Goal: Answer question/provide support

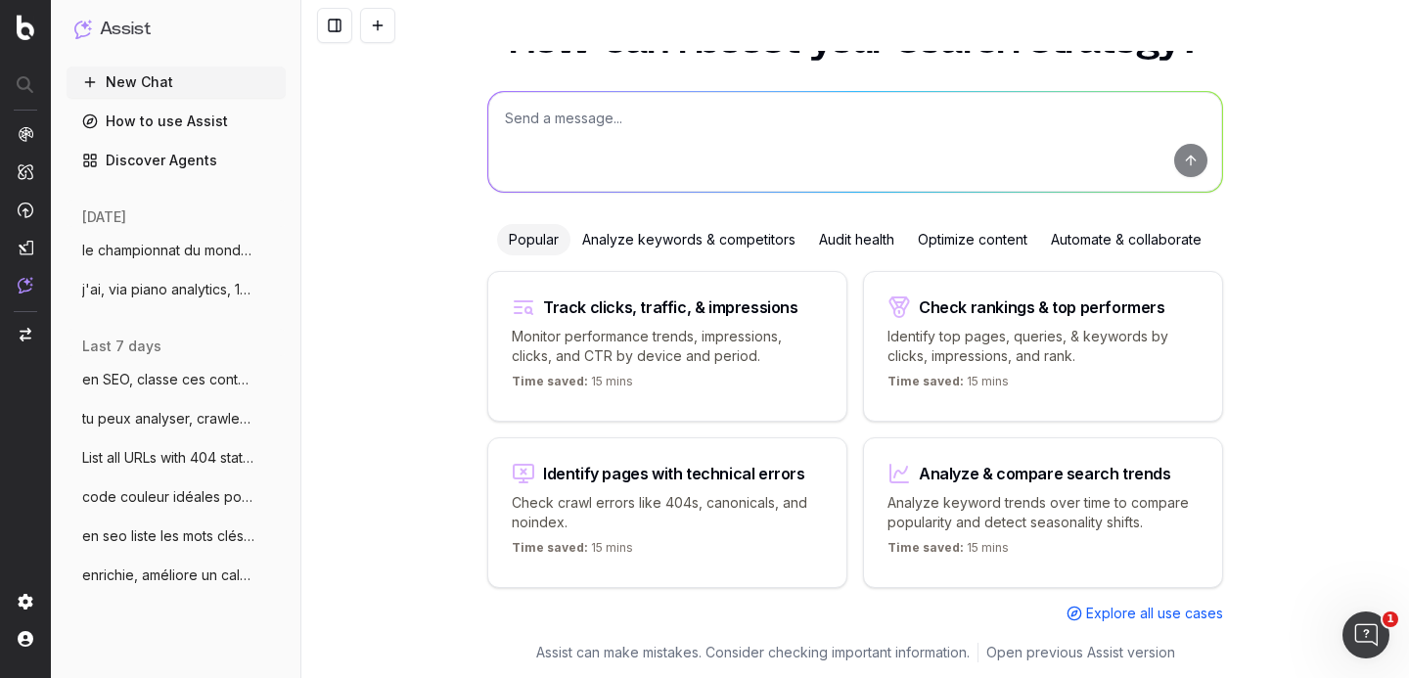
click at [152, 257] on span "le championnat du monde masculin de vole" at bounding box center [168, 251] width 172 height 20
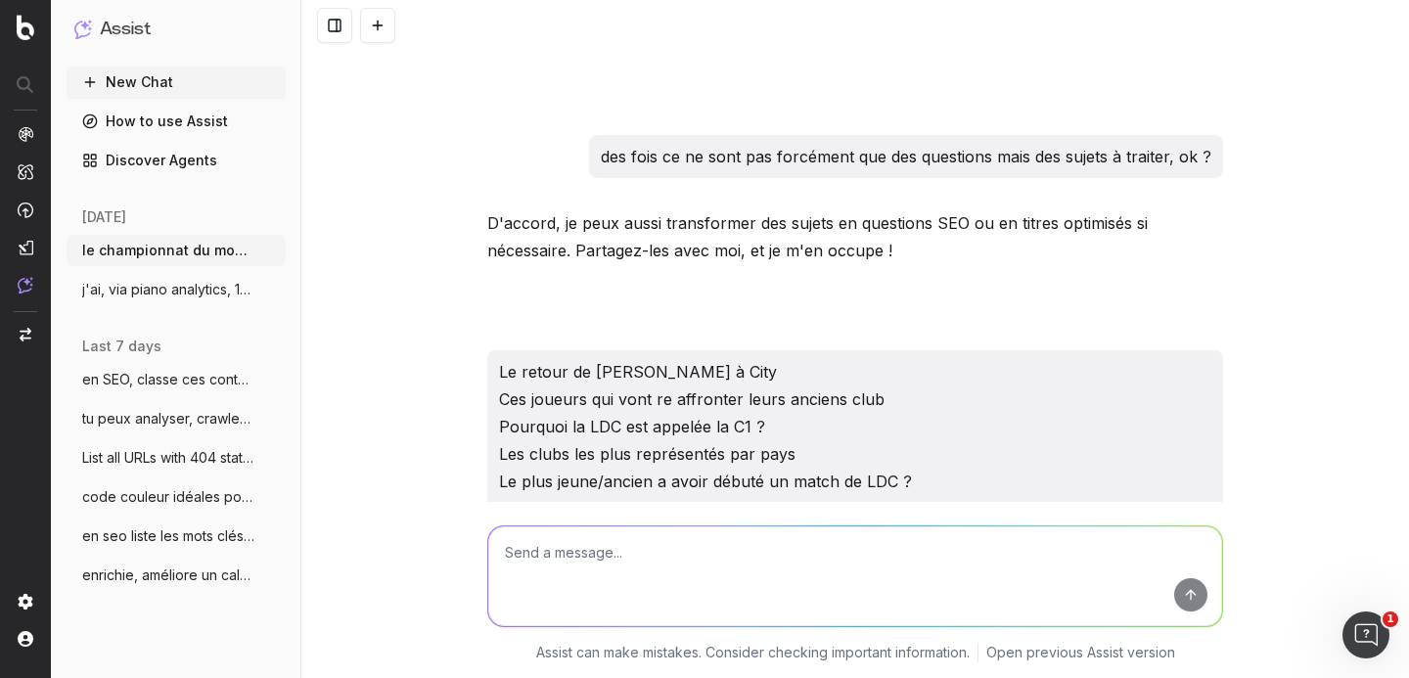
scroll to position [24878, 0]
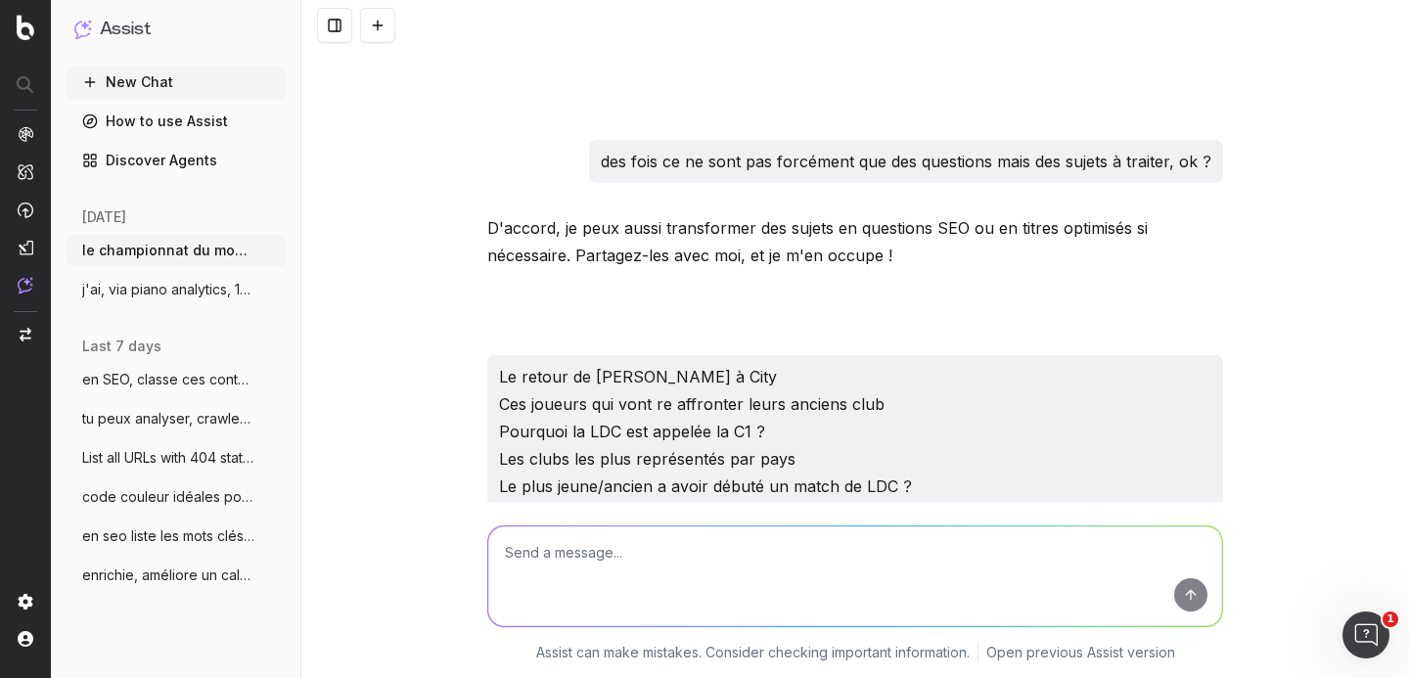
click at [642, 577] on textarea at bounding box center [855, 576] width 734 height 100
paste textarea "4. L’ip dolor s’ametc, ad elitseddoeiu, te in Utlab etd Magnaaliq ? 6. Enimadmi…"
type textarea "l'ip dolorsitame co adi 14, elitse doeius tem i'utl etdo : 6. M’al enima m’veni…"
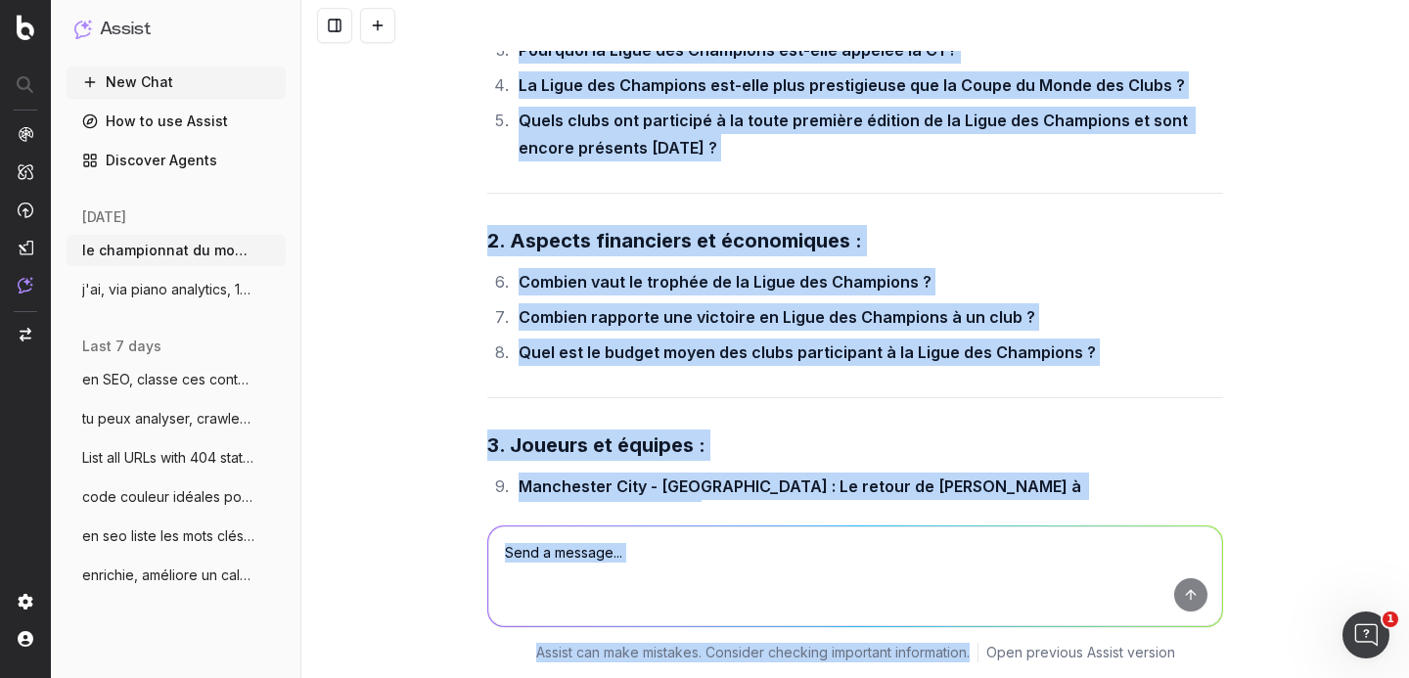
scroll to position [28950, 0]
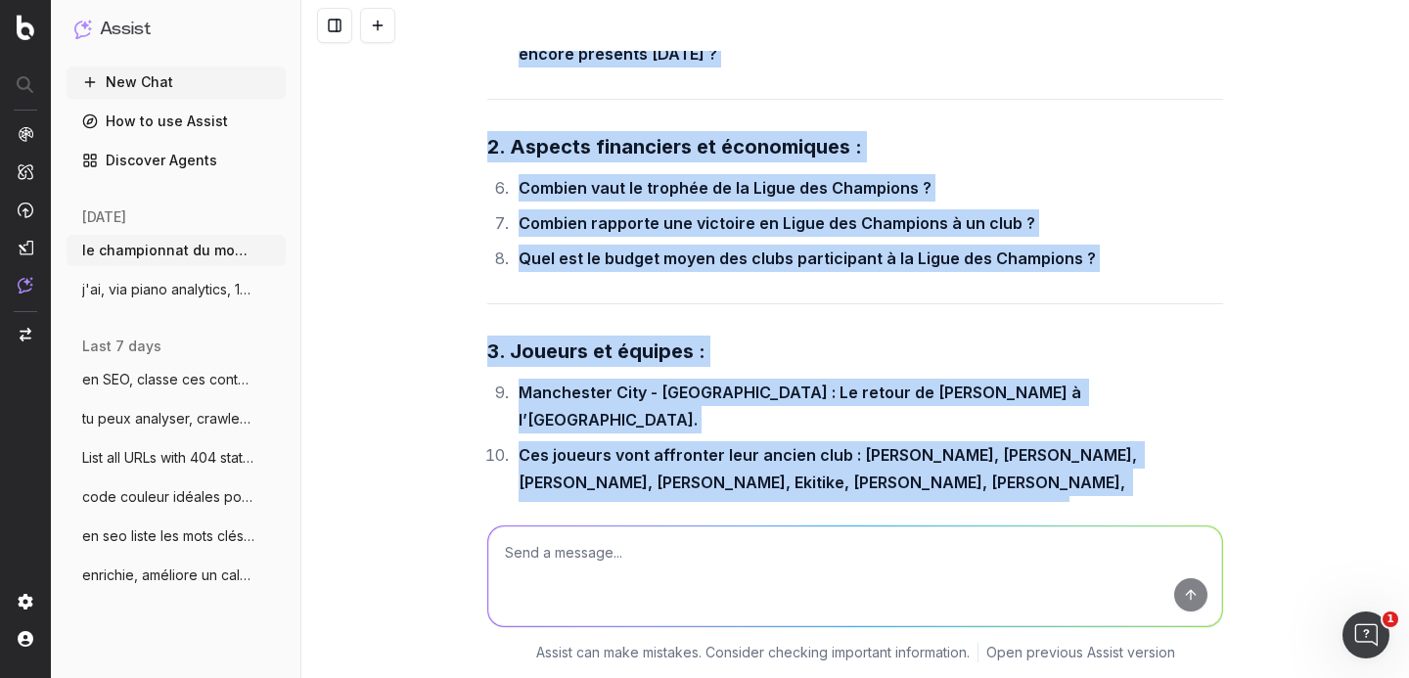
drag, startPoint x: 474, startPoint y: 232, endPoint x: 744, endPoint y: 240, distance: 270.2
copy div "3. Loremipsum do sitametco adi el Seddo eiu Temporinc : U’la etdol m’aliqu, en …"
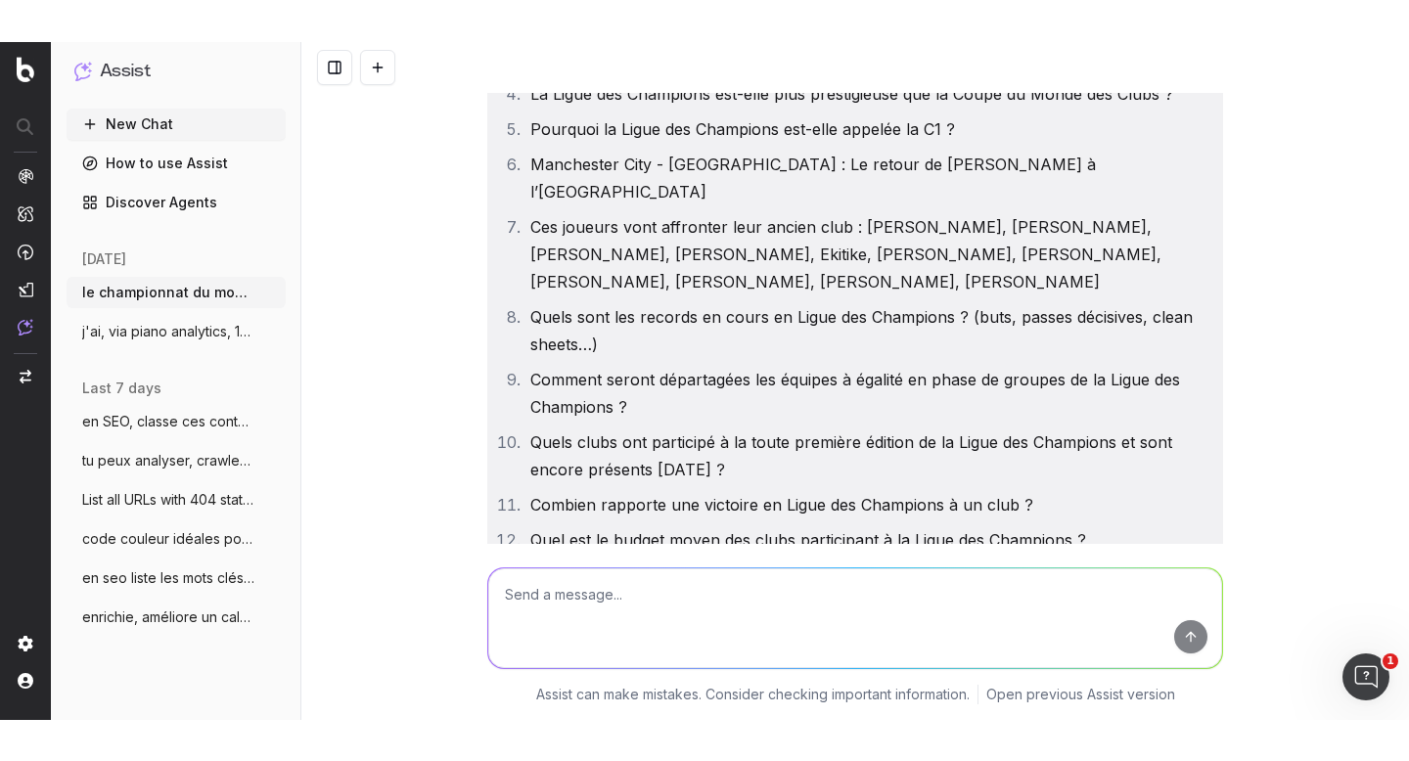
scroll to position [27965, 0]
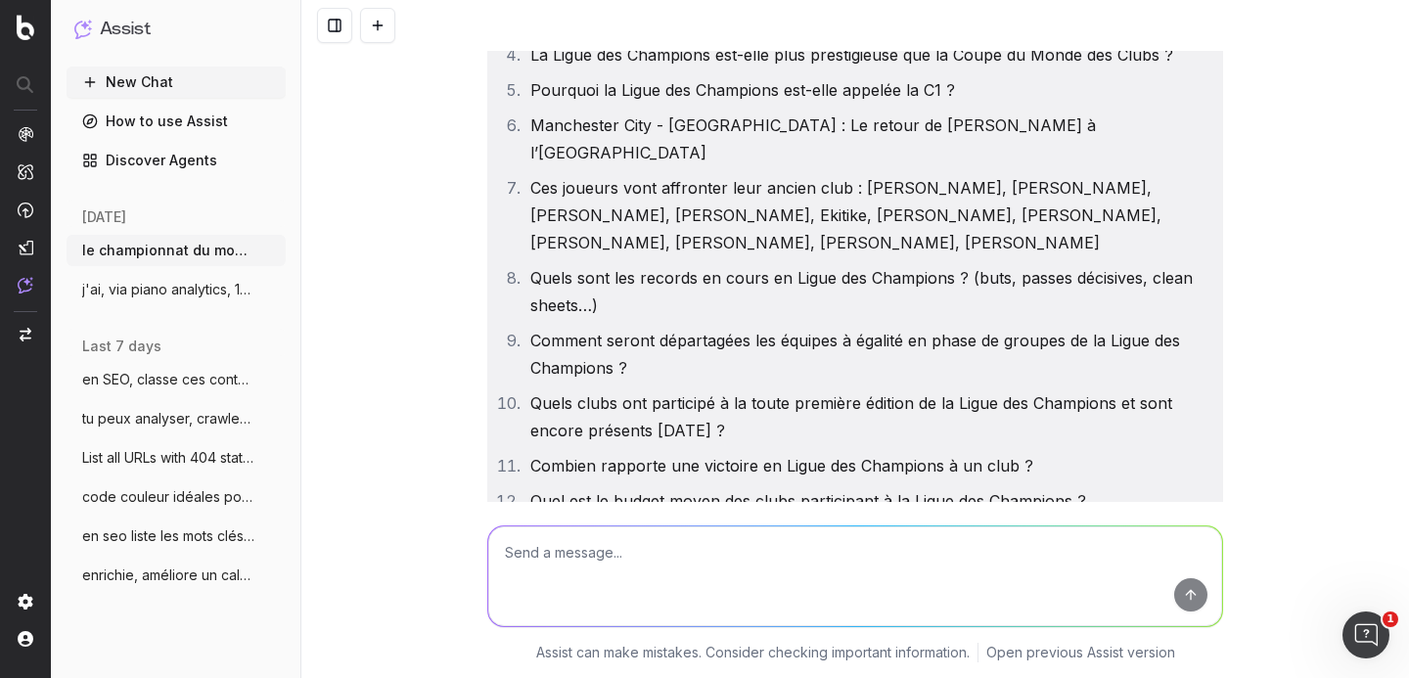
click at [450, 265] on div "le championnat du monde masculin de voleyball se prépare, quels sont les mots c…" at bounding box center [855, 339] width 1108 height 678
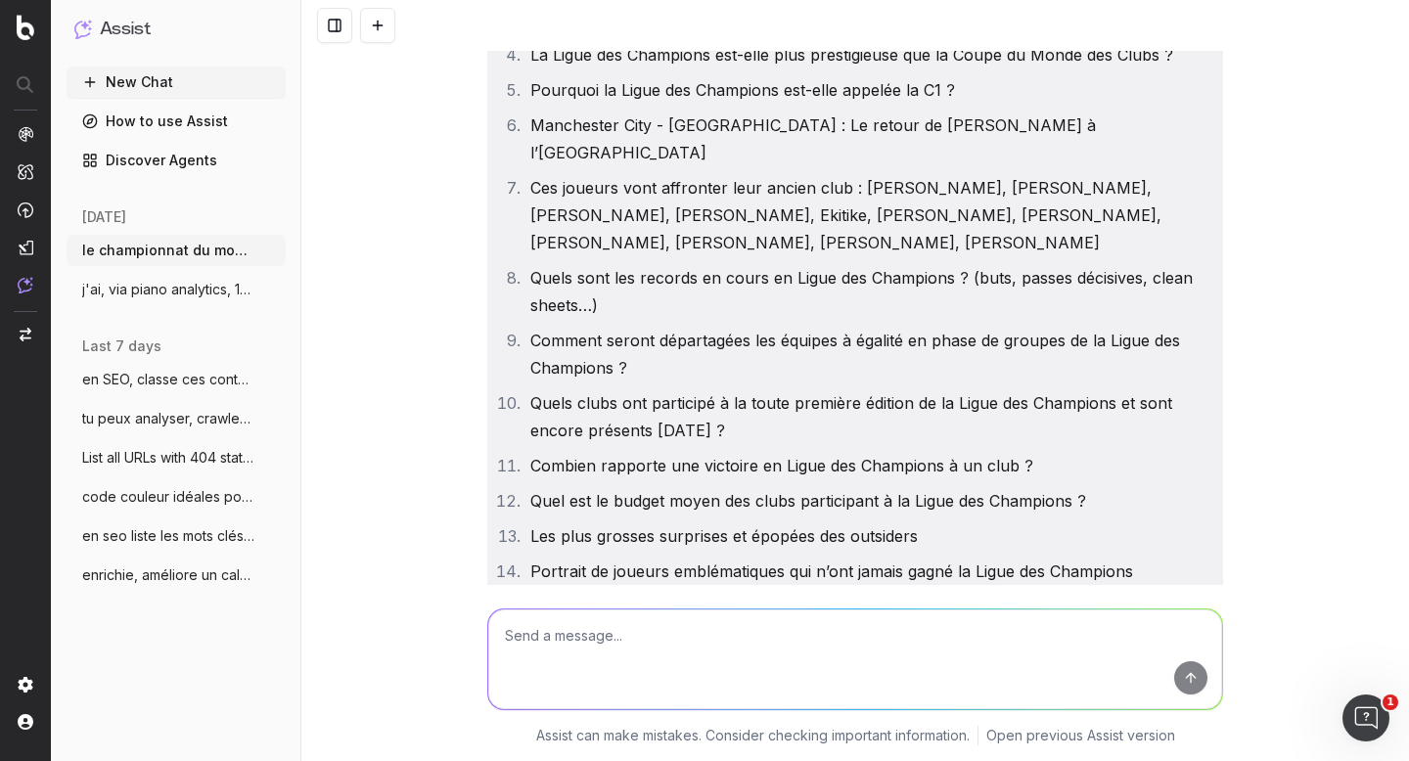
click at [589, 617] on textarea at bounding box center [855, 660] width 734 height 100
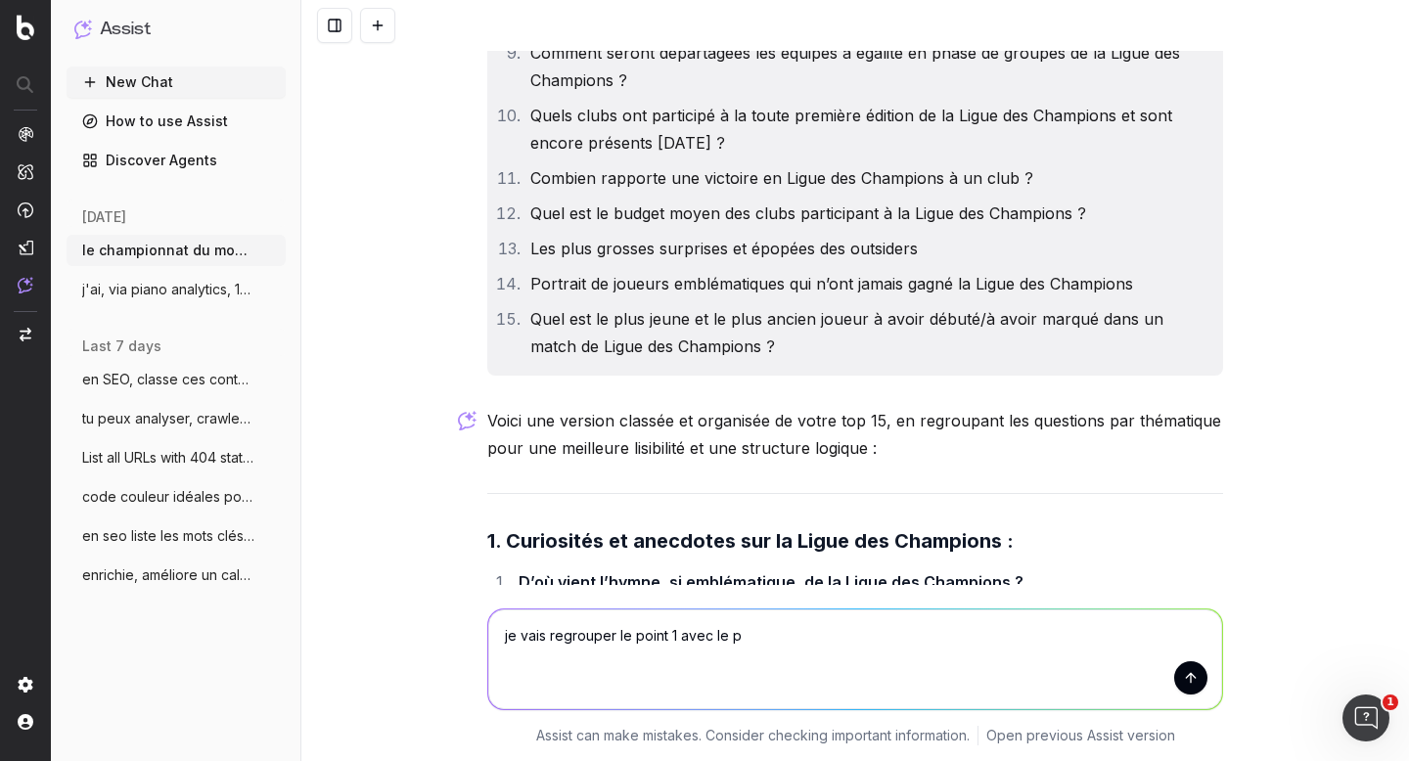
scroll to position [28251, 0]
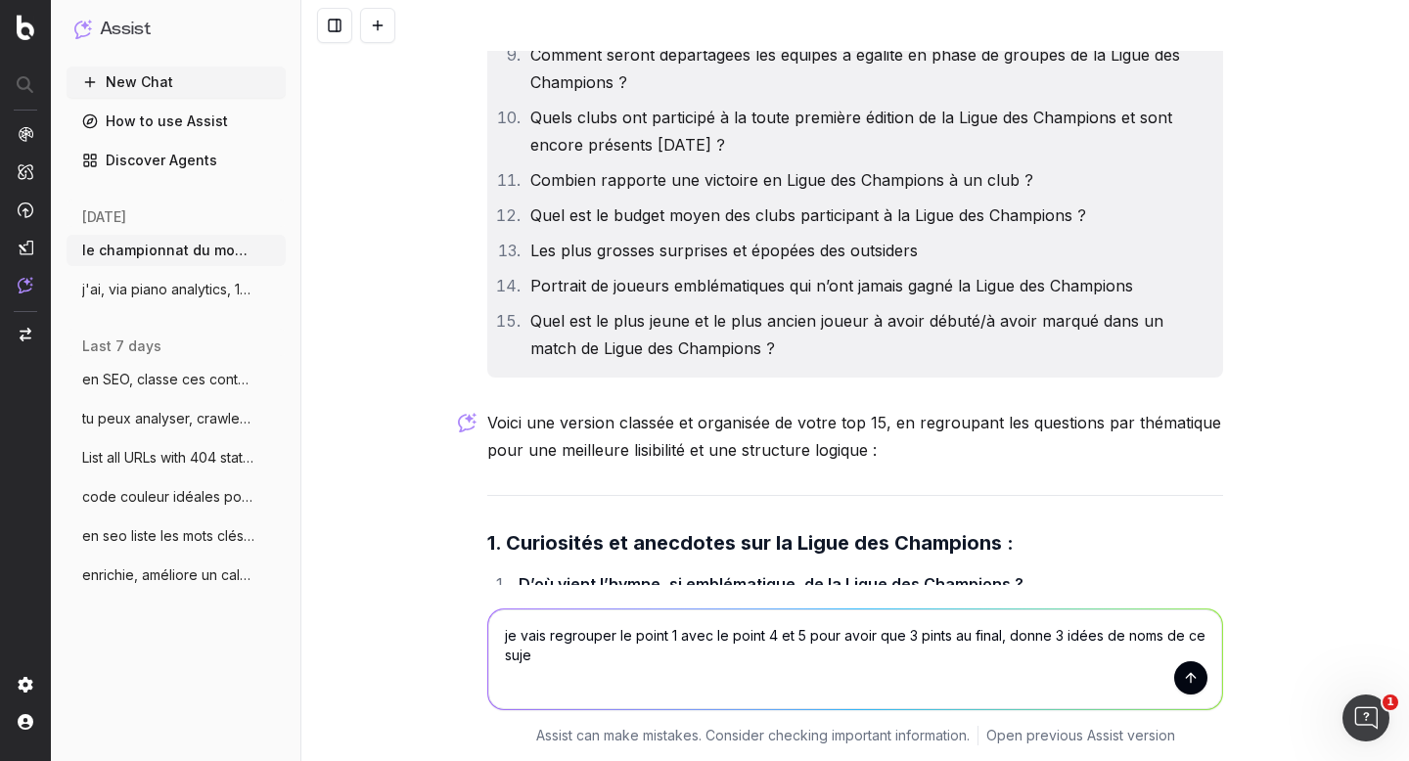
type textarea "je vais regrouper le point 1 avec le point 4 et 5 pour avoir que 3 pints au fin…"
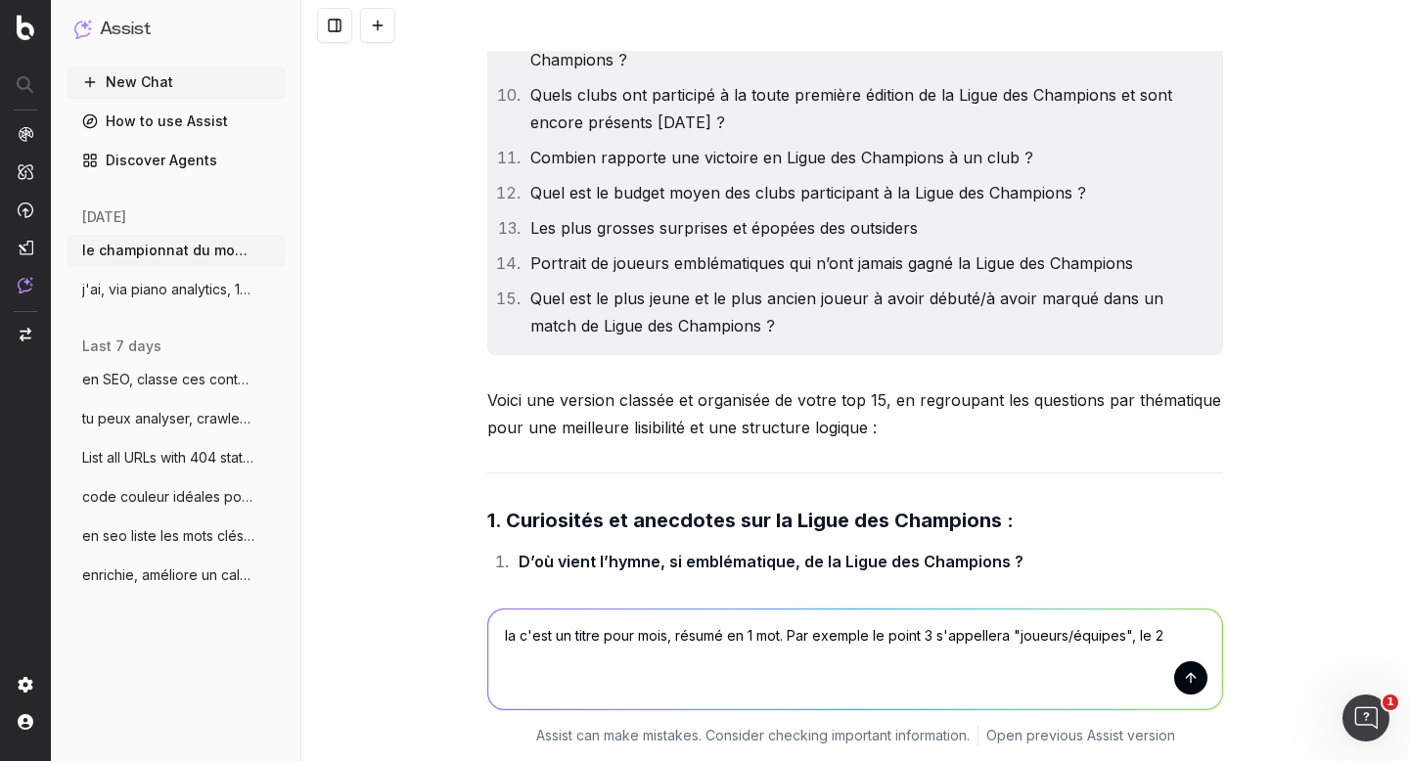
scroll to position [28175, 0]
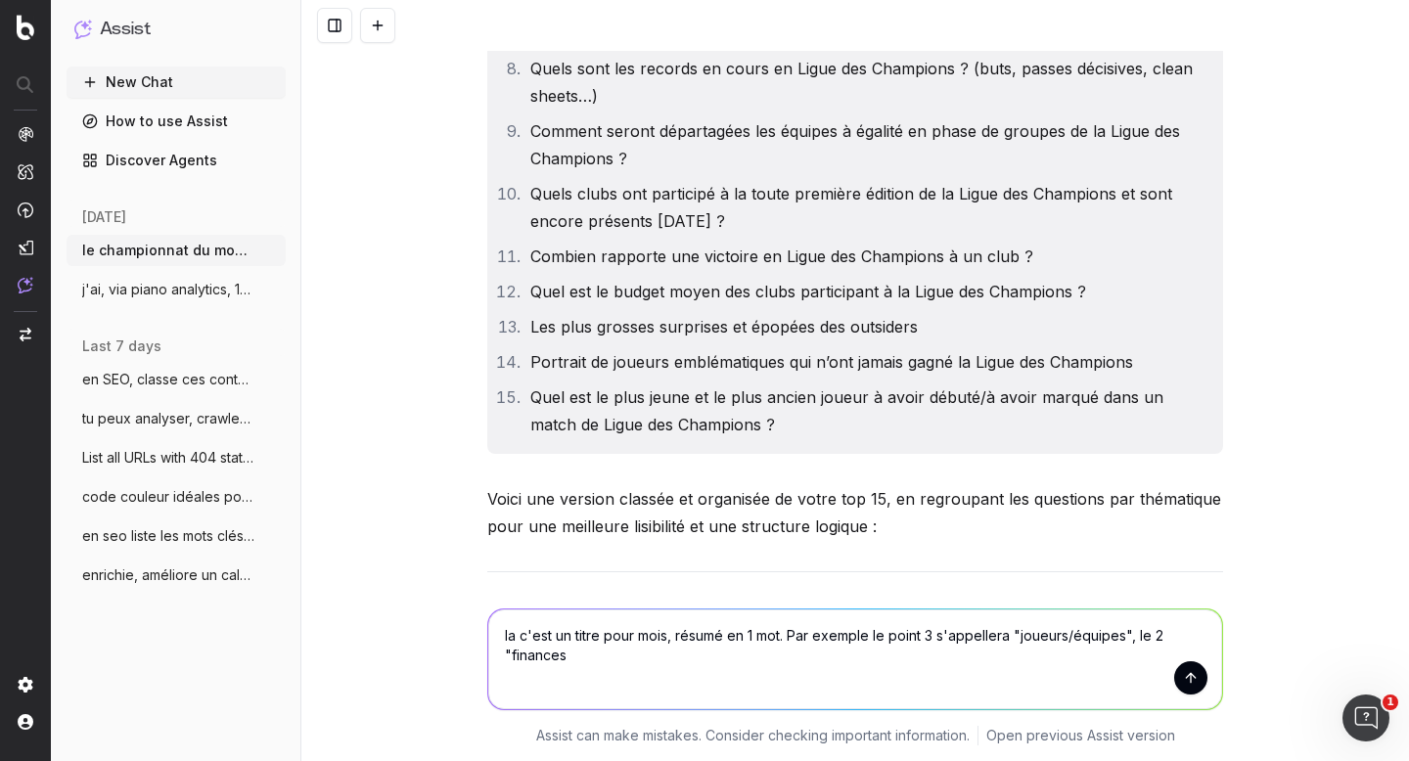
type textarea "la c'est un titre pour mois, résumé en 1 mot. Par exemple le point 3 s'appeller…"
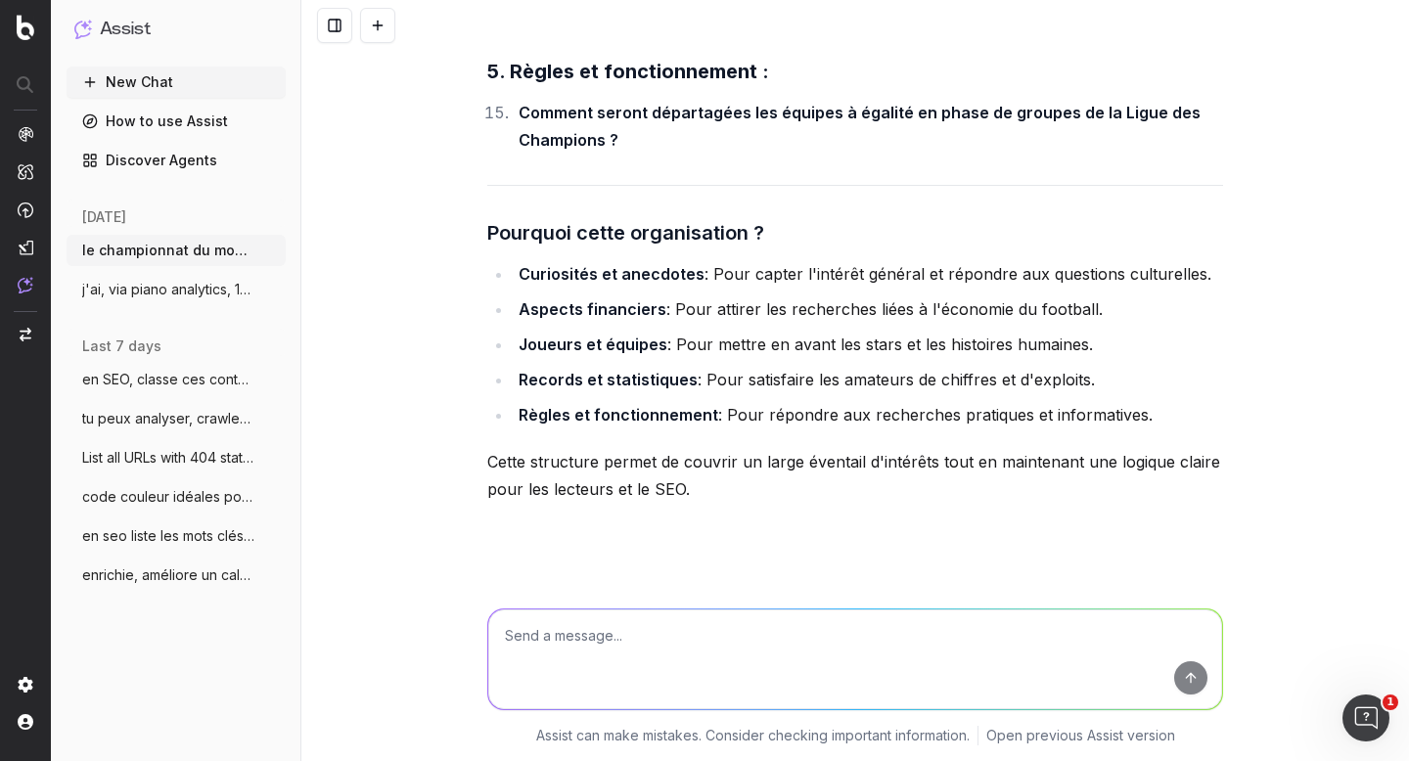
scroll to position [29862, 0]
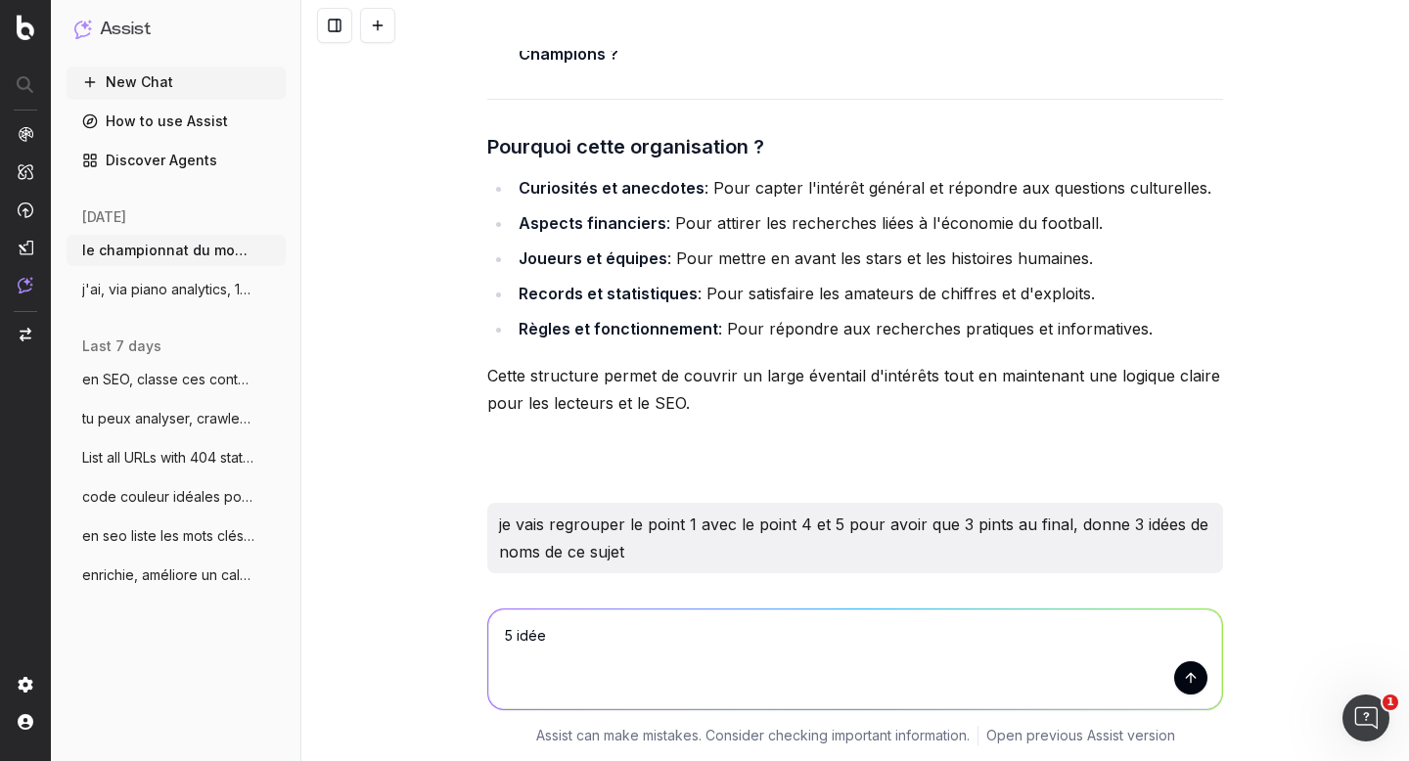
type textarea "5 idées"
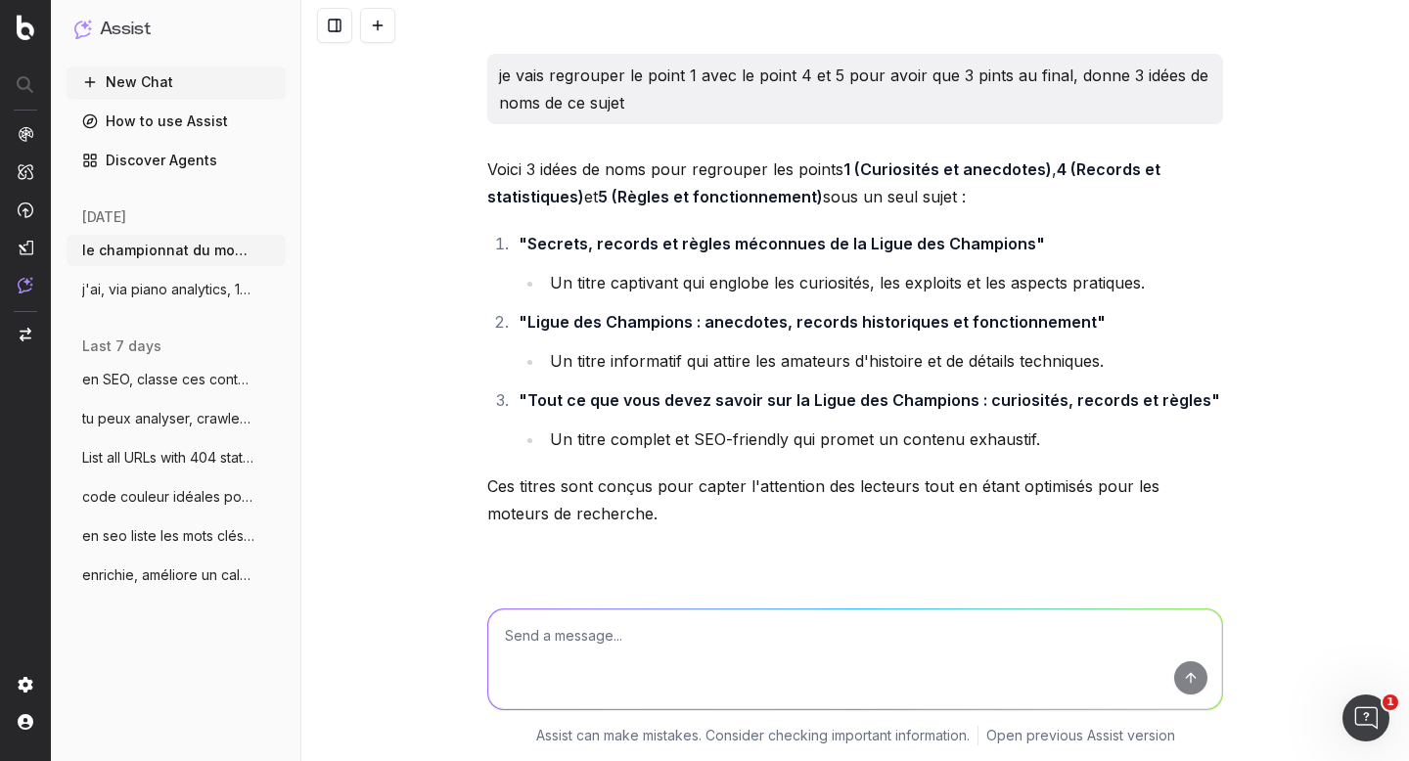
scroll to position [30312, 0]
type textarea "anecdotes est bien je pense"
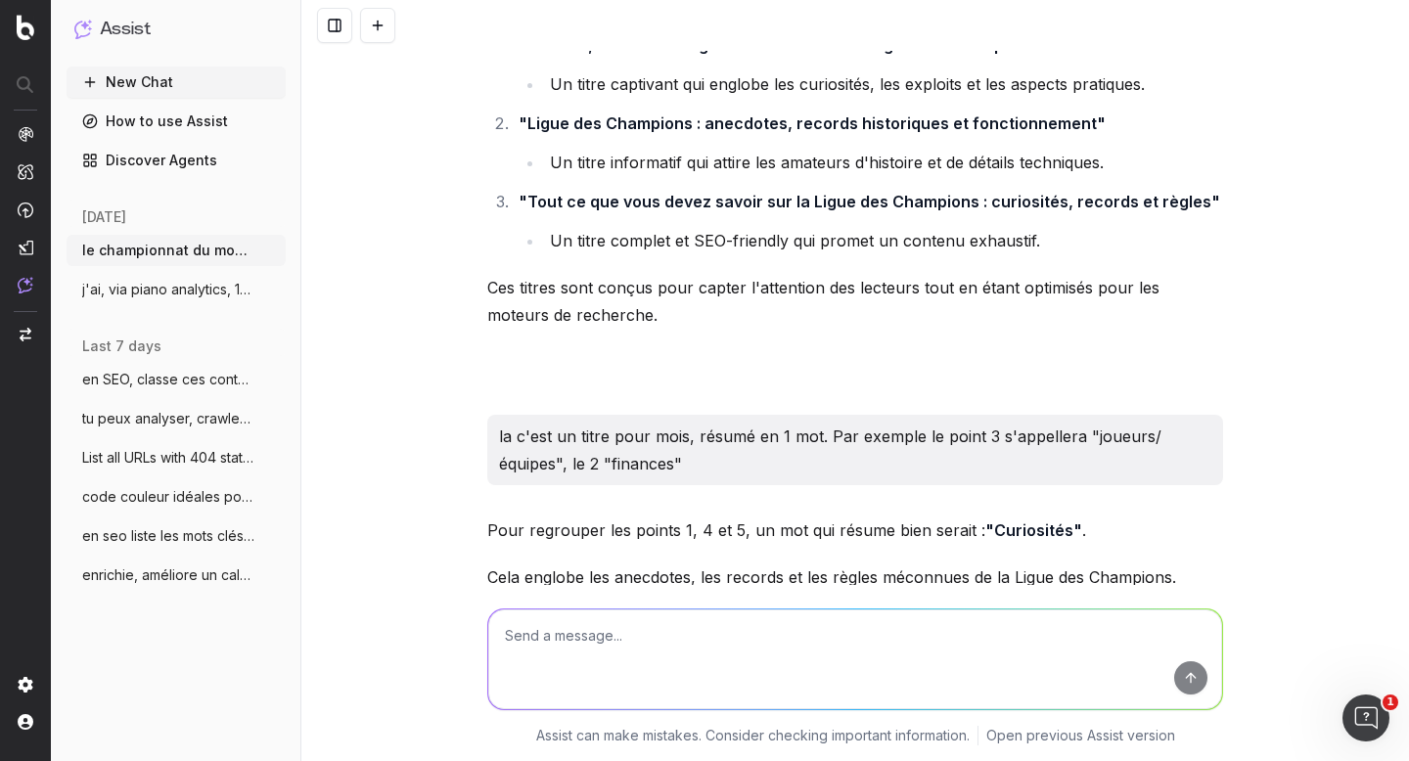
scroll to position [30555, 0]
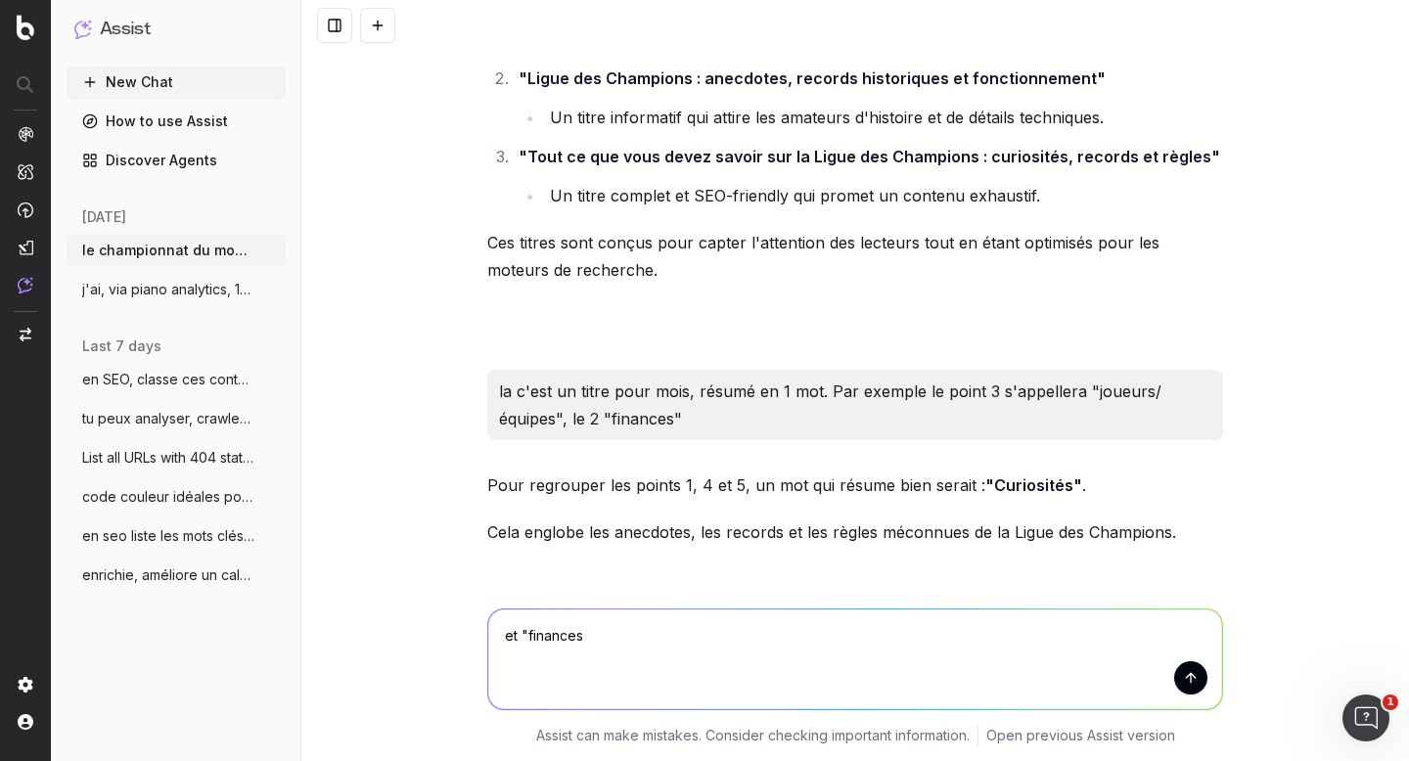
type textarea "et "finances""
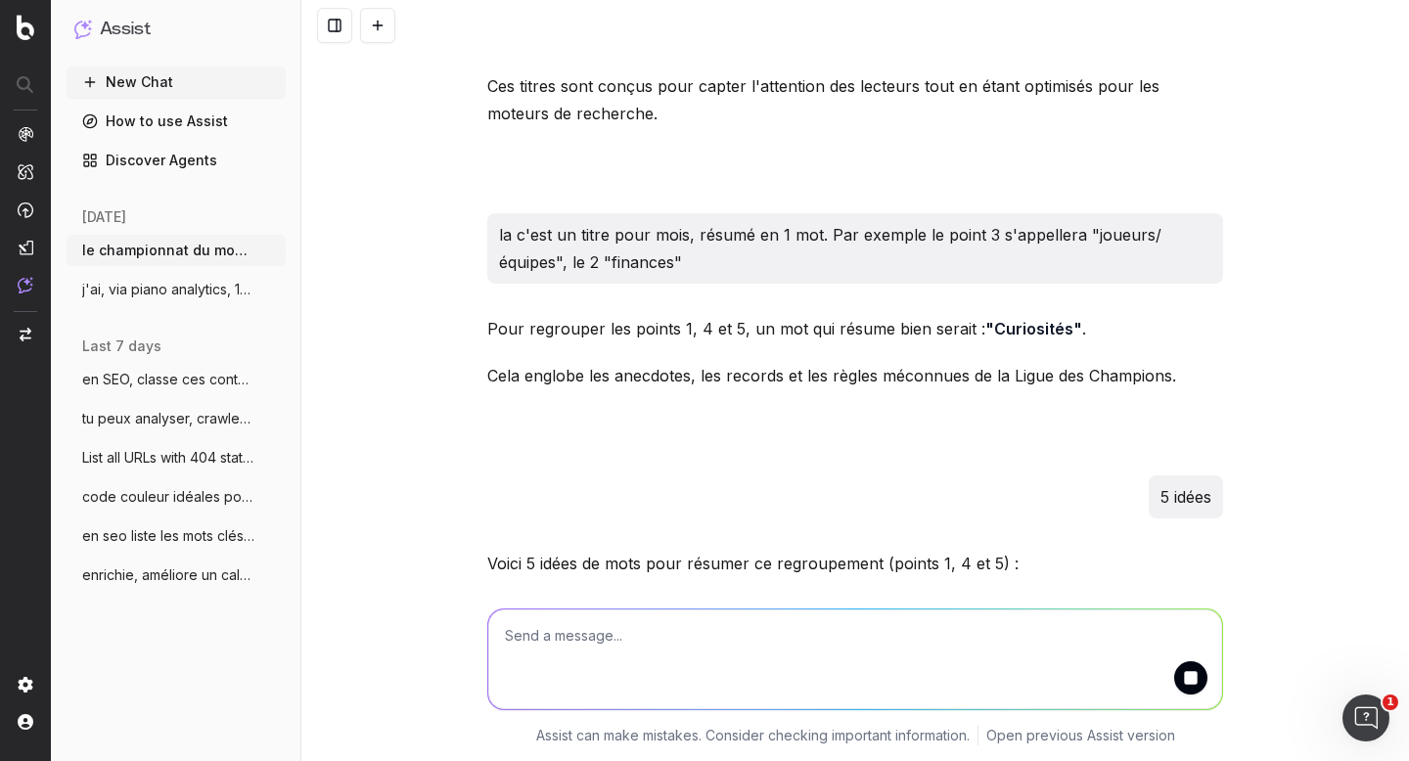
scroll to position [30798, 0]
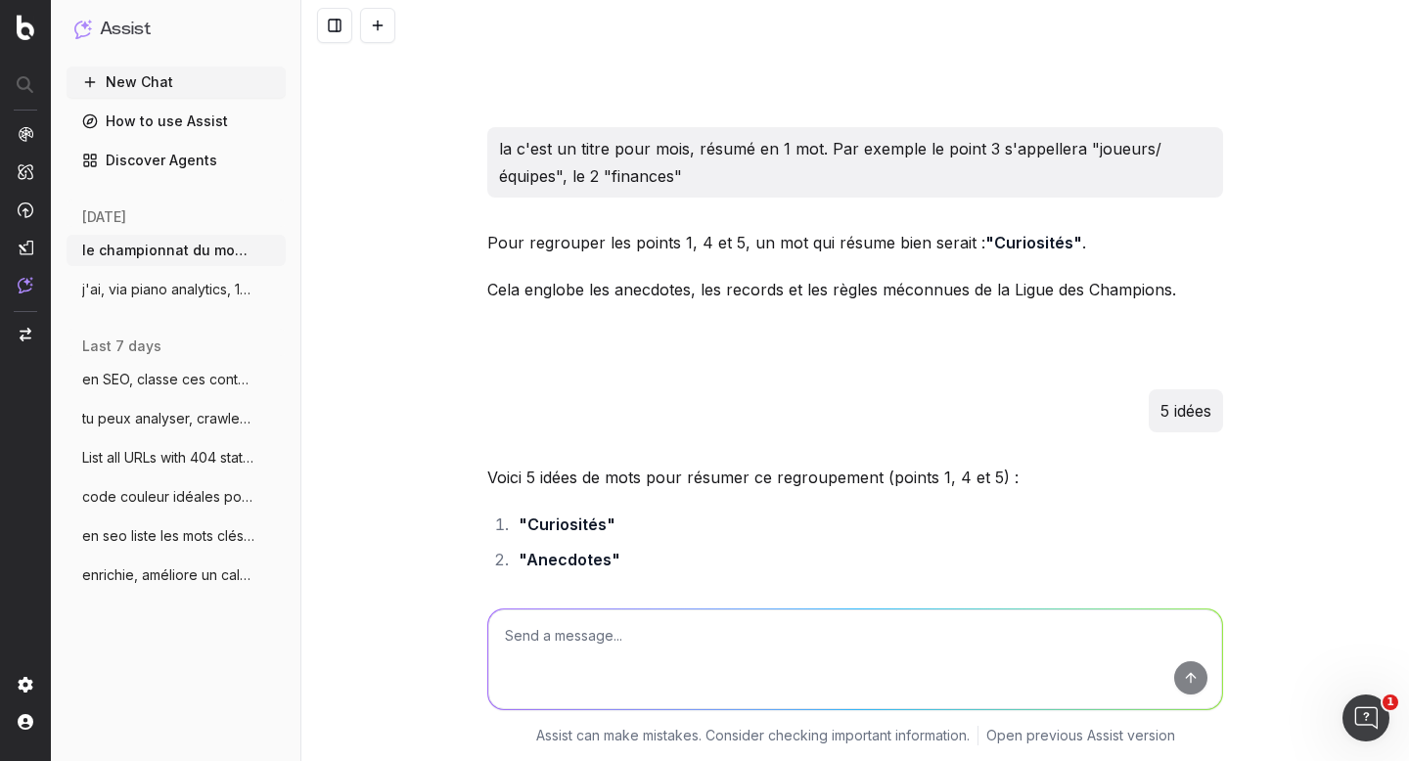
click at [660, 636] on textarea at bounding box center [855, 660] width 734 height 100
type textarea "OK pour ligue des champions, maintenant passons au sujet Ironman, te rappelles …"
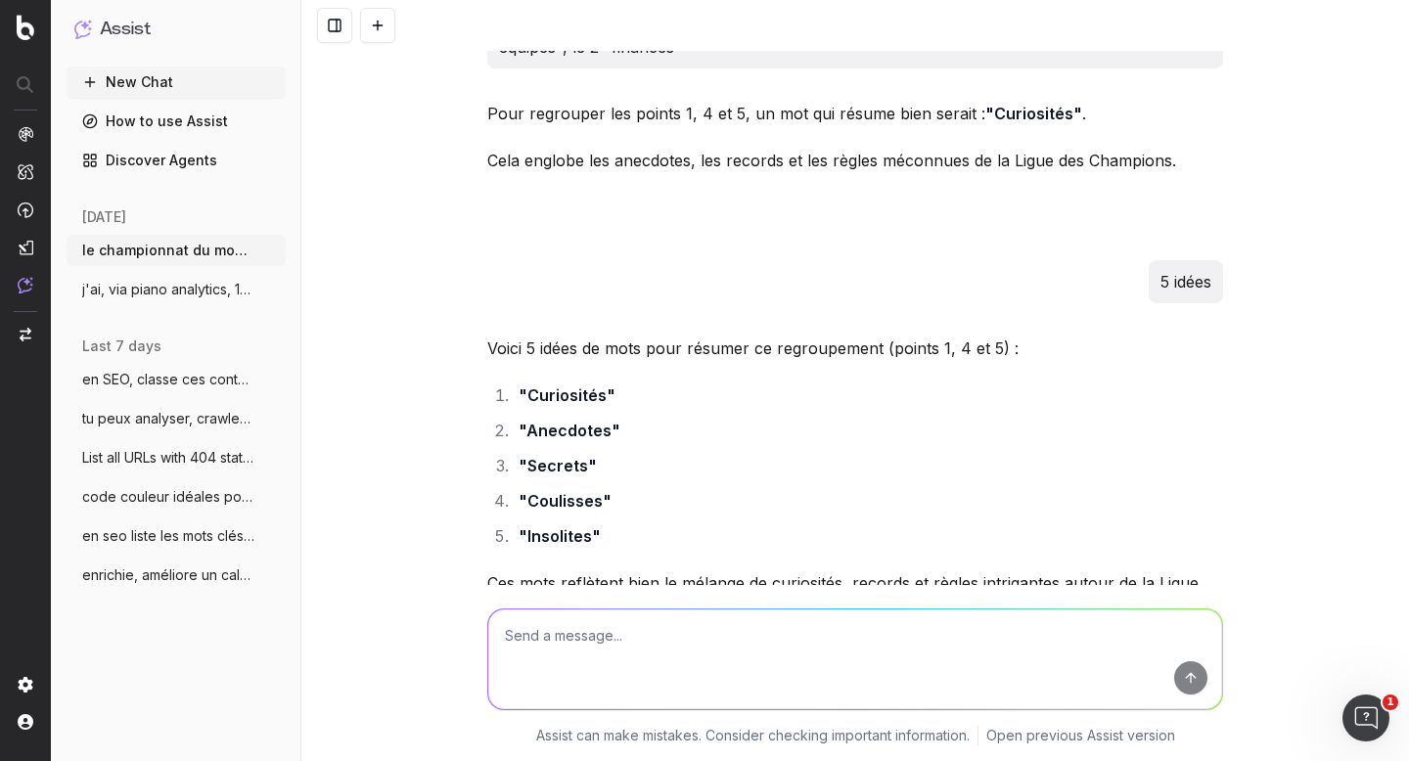
scroll to position [31142, 0]
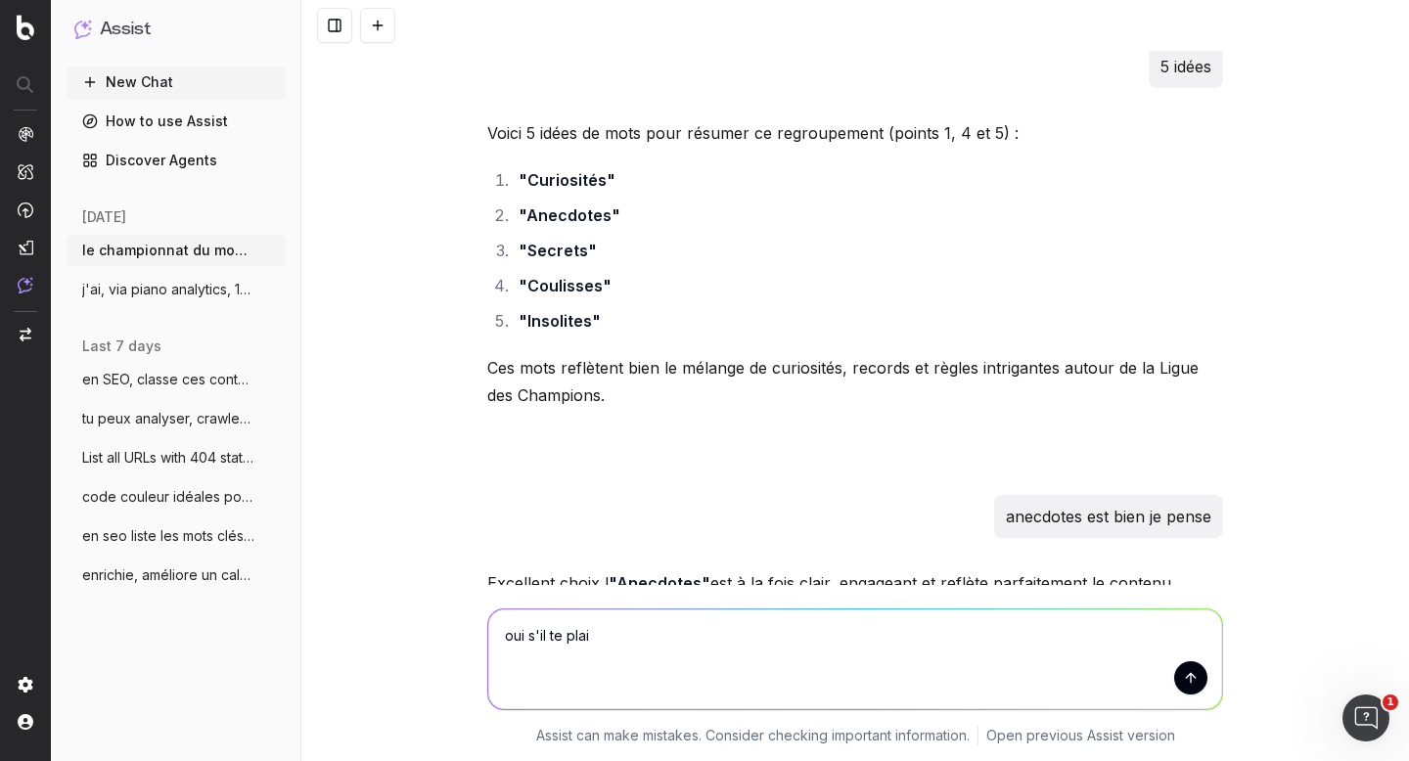
type textarea "oui s'il te plait"
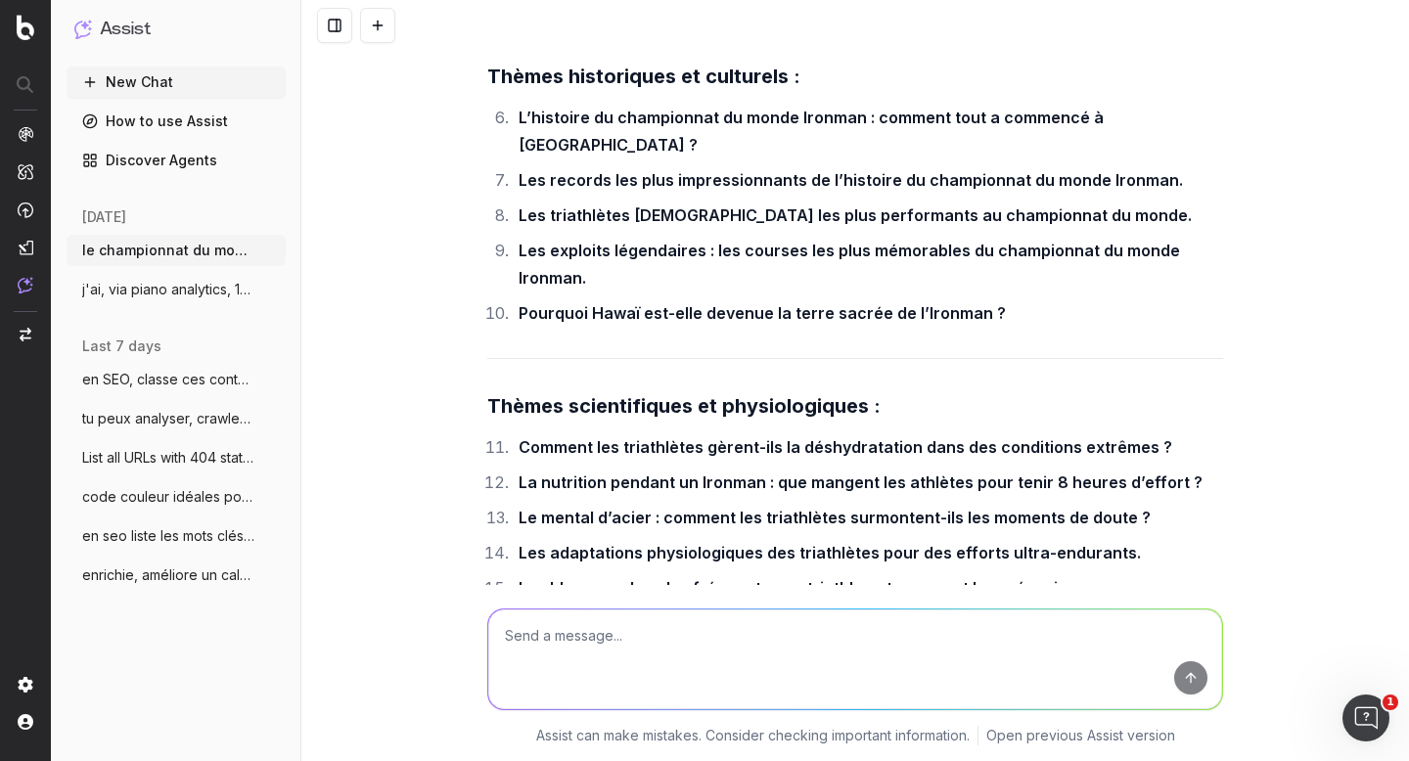
scroll to position [32941, 0]
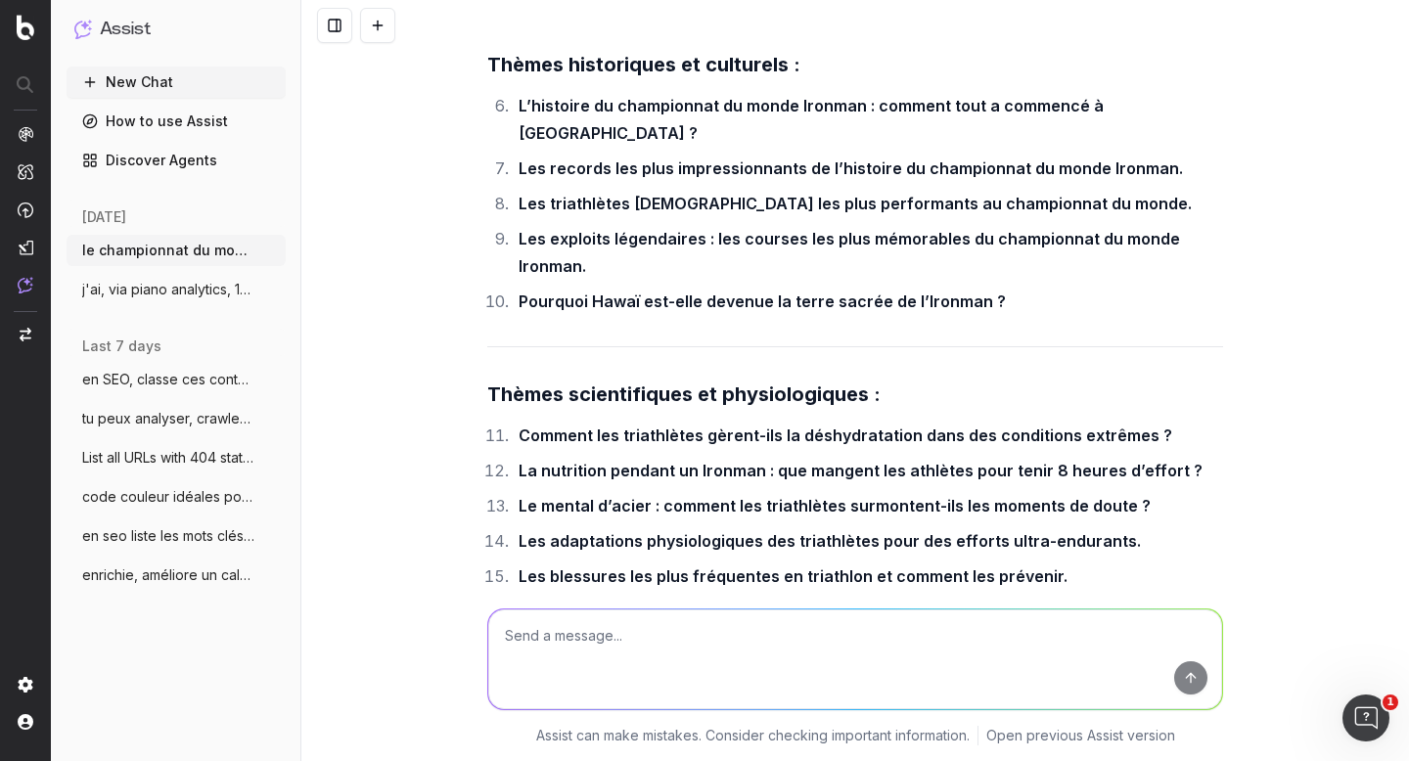
drag, startPoint x: 991, startPoint y: 380, endPoint x: 513, endPoint y: 372, distance: 478.6
copy strong "Les équipements les plus insolites utilisés par les triathlètes."
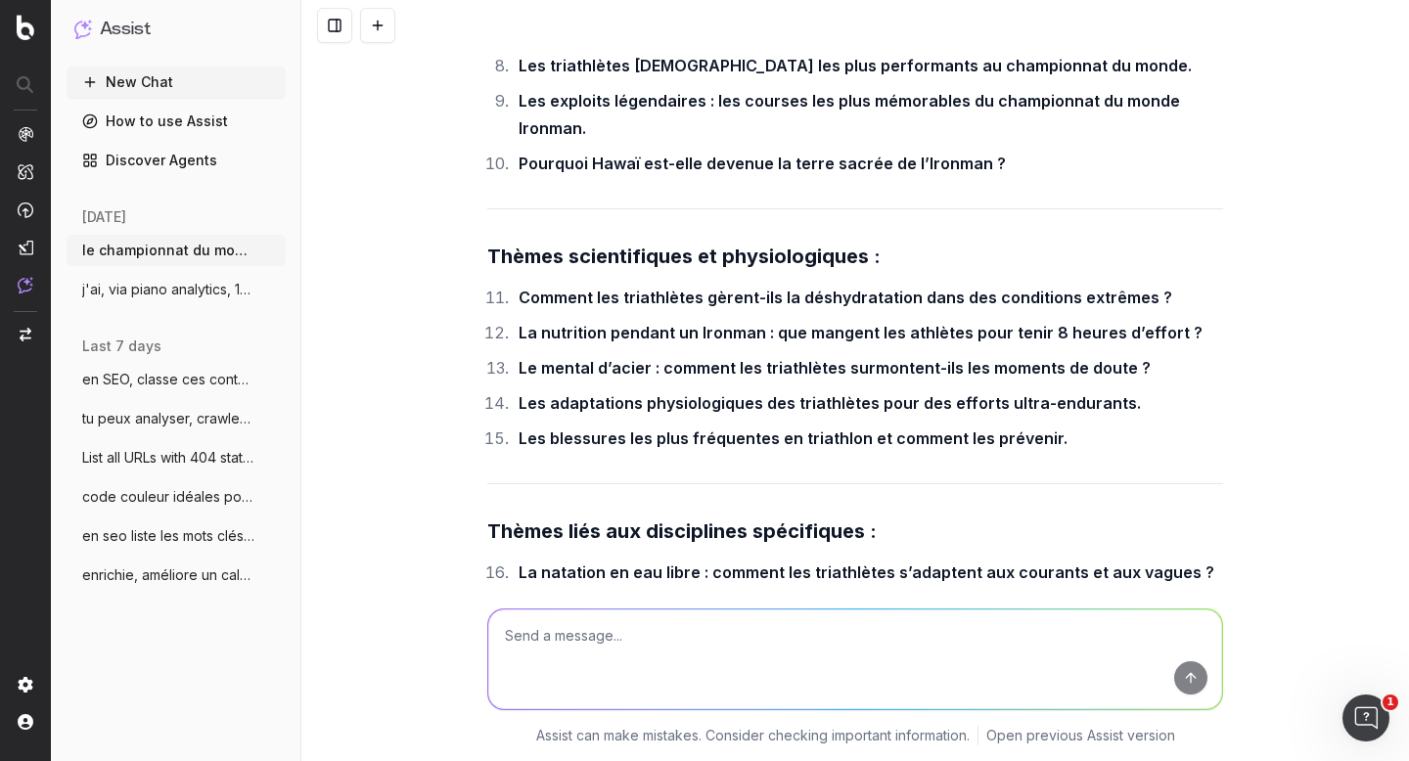
scroll to position [32943, 0]
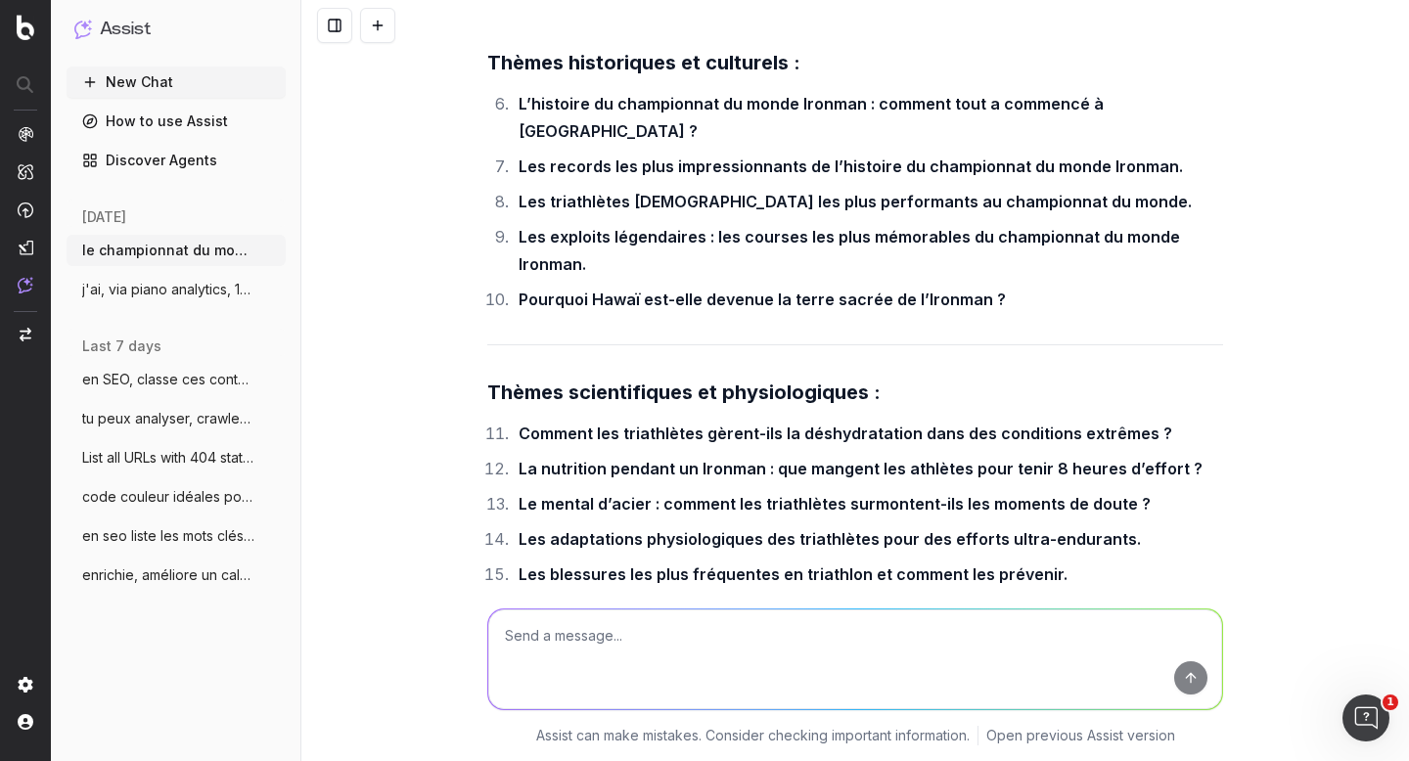
click at [440, 332] on div "le championnat du monde masculin de voleyball se prépare, quels sont les mots c…" at bounding box center [855, 380] width 1108 height 761
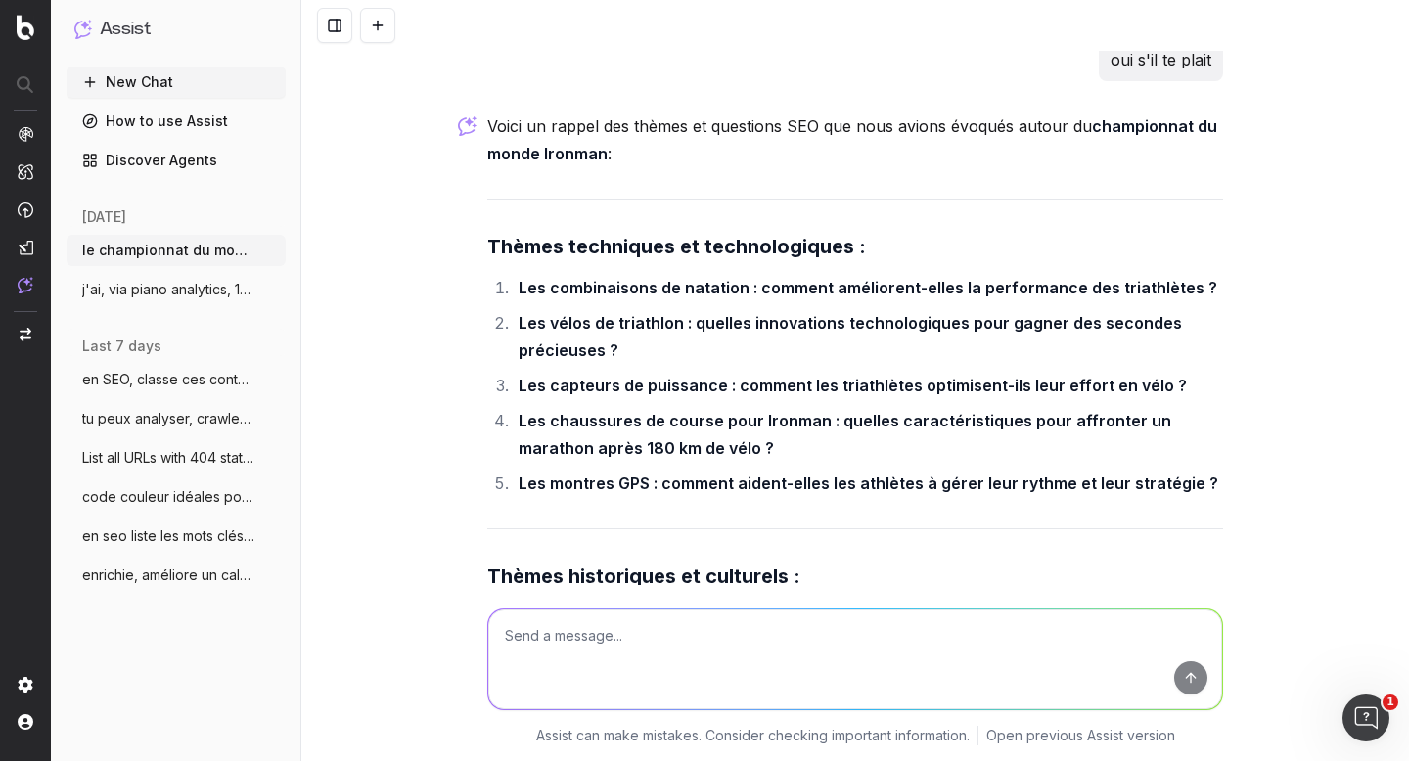
scroll to position [32415, 0]
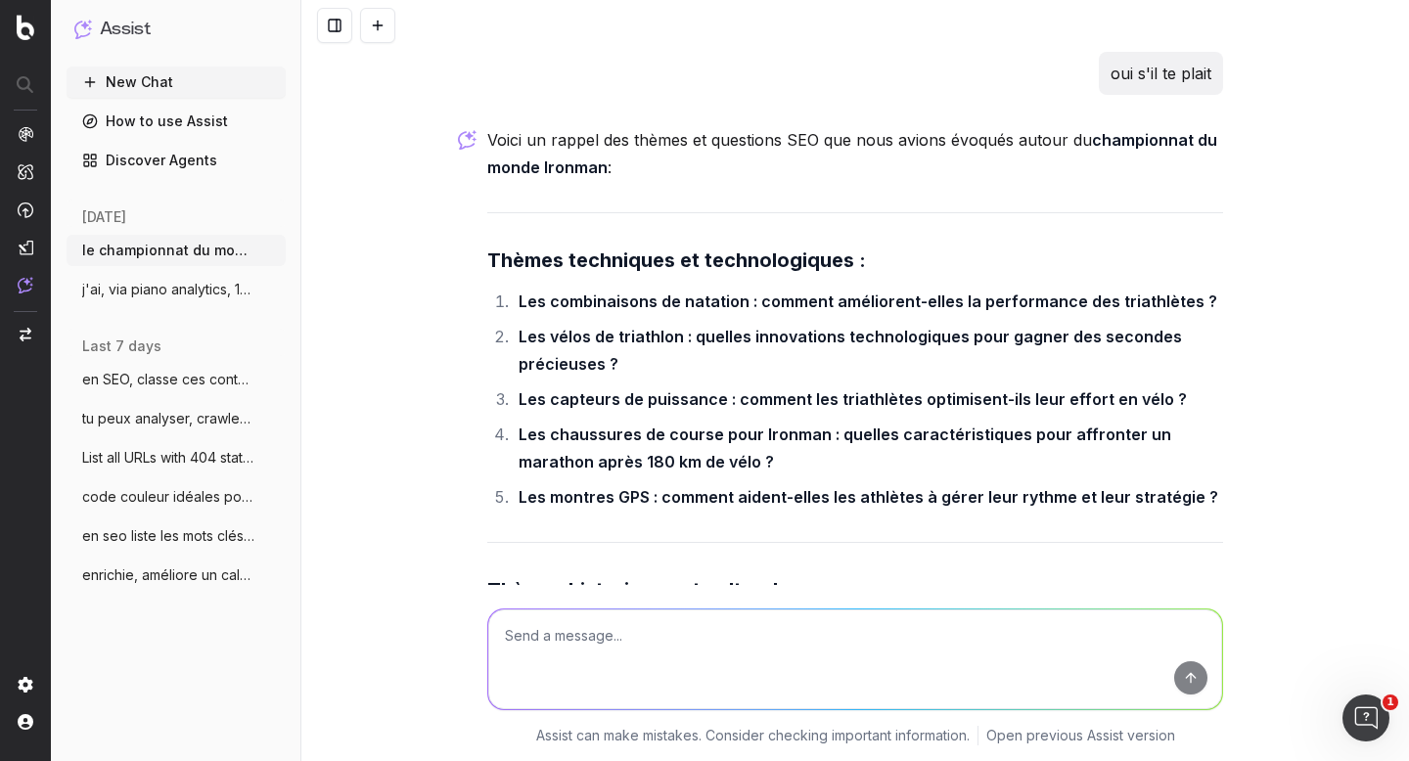
drag, startPoint x: 1185, startPoint y: 224, endPoint x: 510, endPoint y: 217, distance: 675.3
copy strong "La nutrition pendant un Ironman : que mangent les athlètes pour tenir 8 heures …"
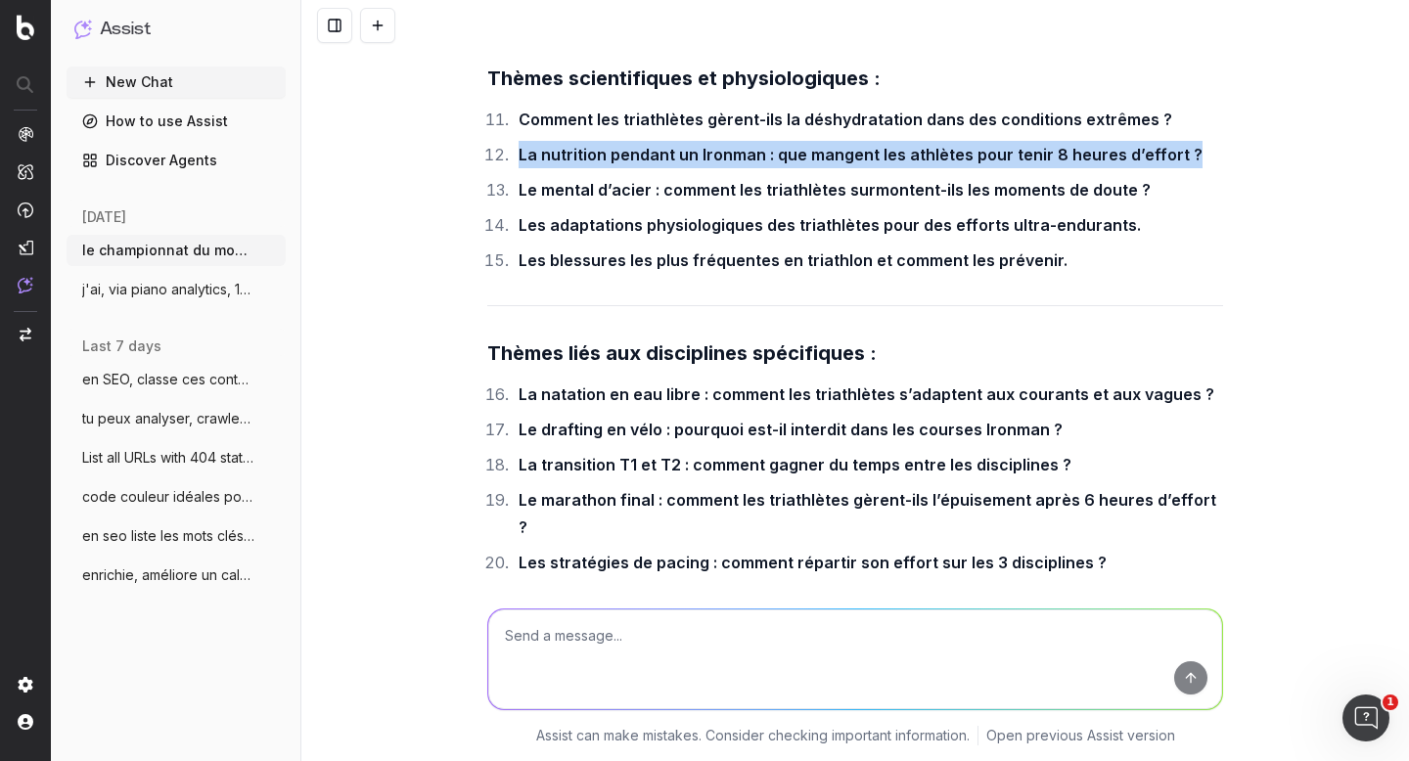
scroll to position [33290, 0]
